Goal: Navigation & Orientation: Find specific page/section

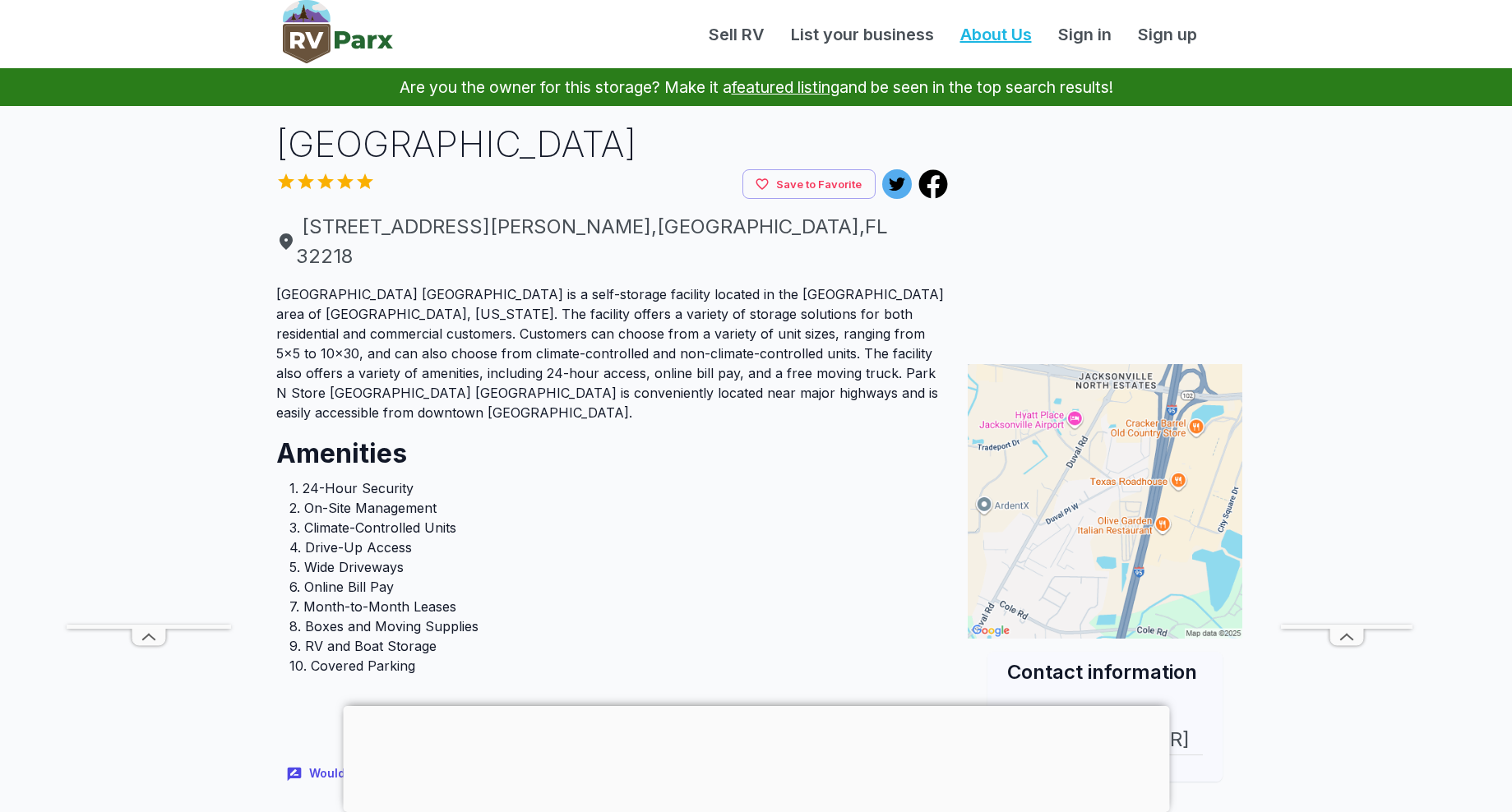
click at [975, 31] on link "About Us" at bounding box center [995, 35] width 98 height 24
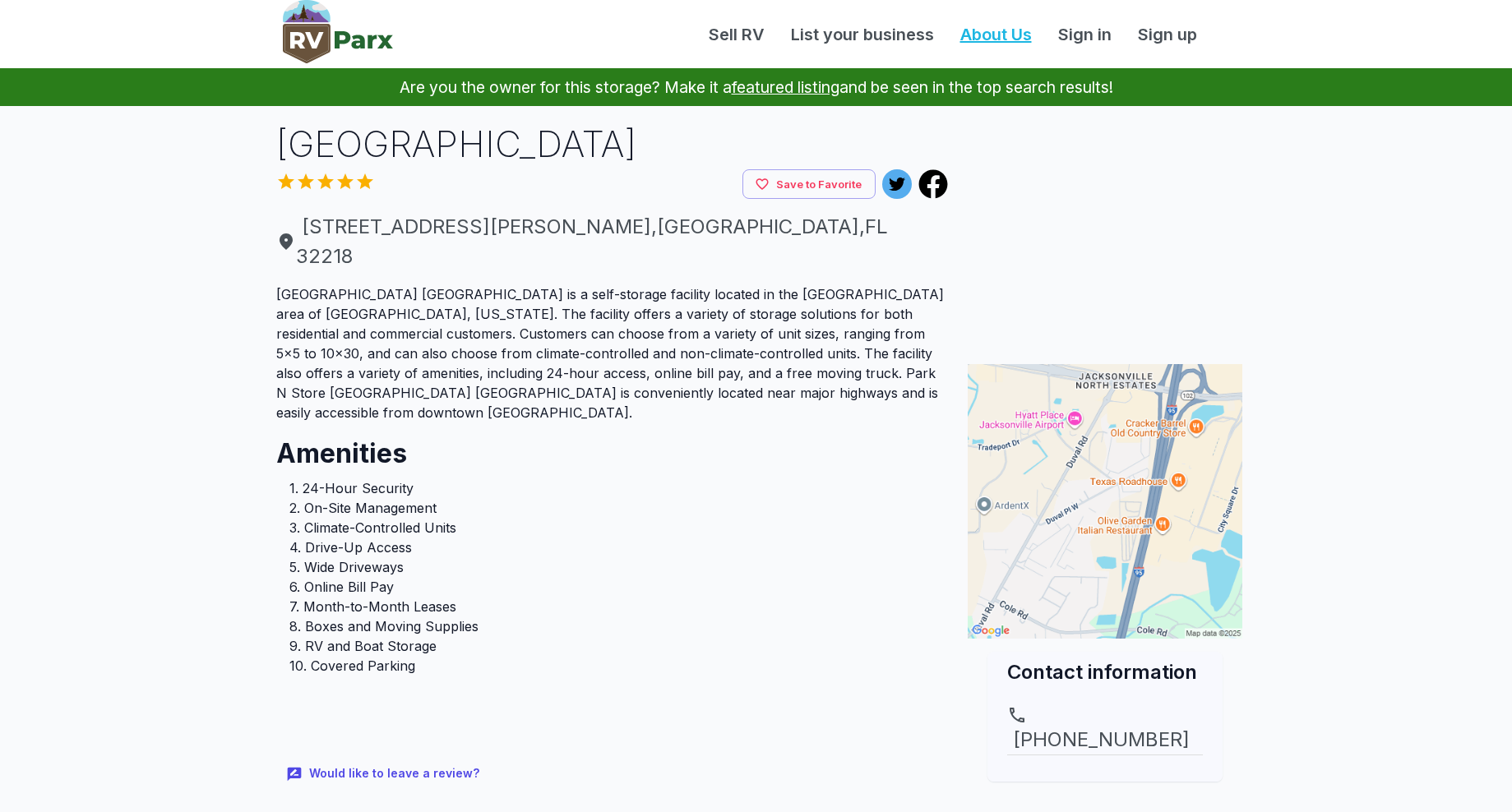
click at [980, 30] on link "About Us" at bounding box center [995, 35] width 98 height 24
